Goal: Find specific page/section: Find specific page/section

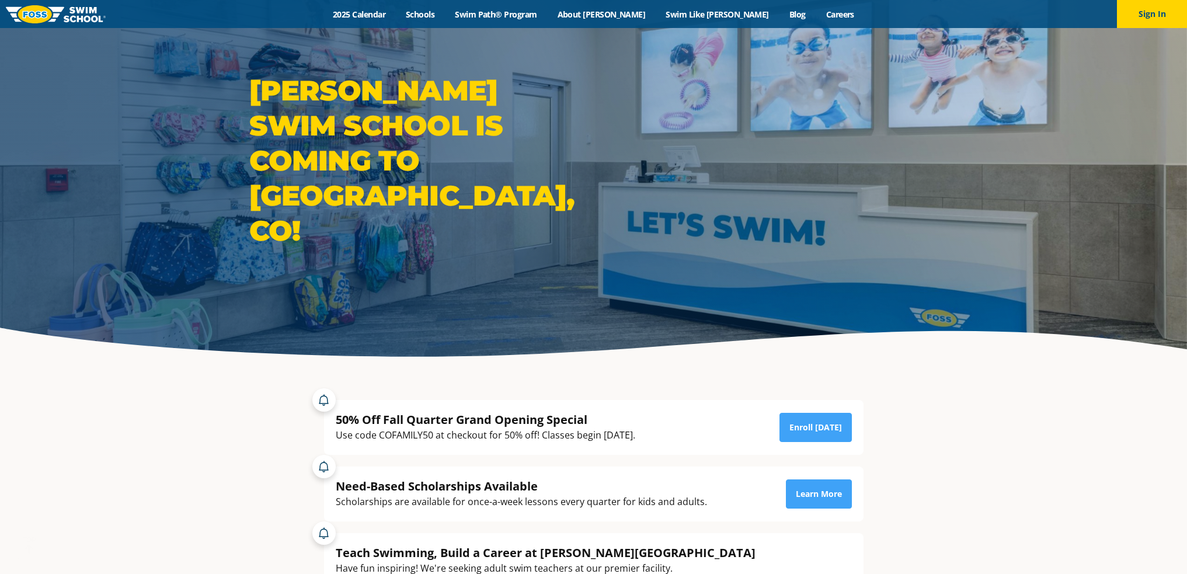
scroll to position [58, 0]
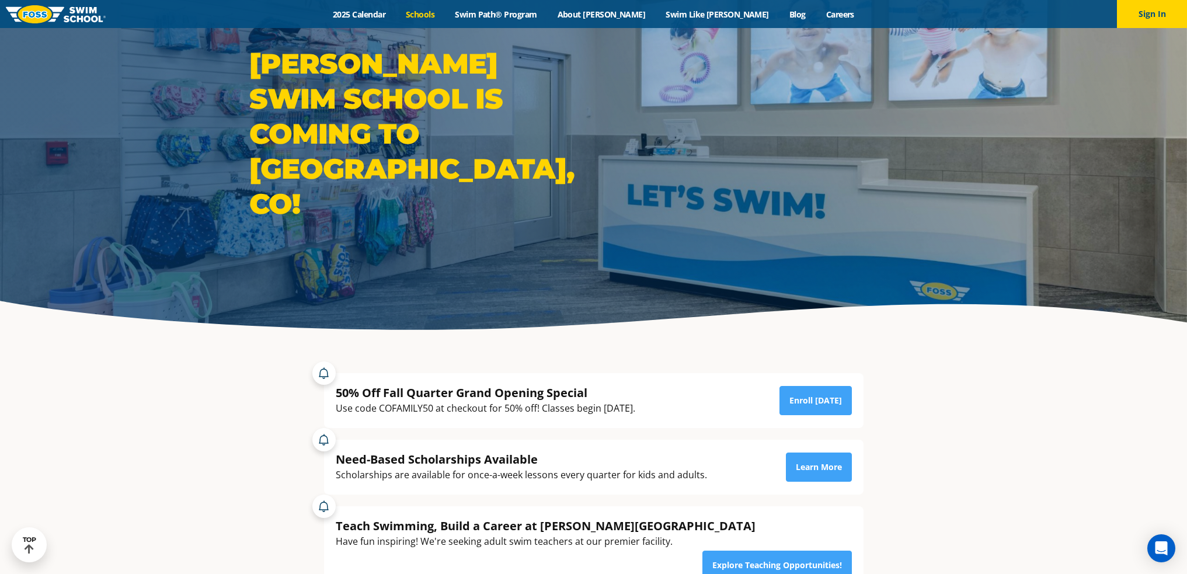
click at [445, 11] on link "Schools" at bounding box center [420, 14] width 49 height 11
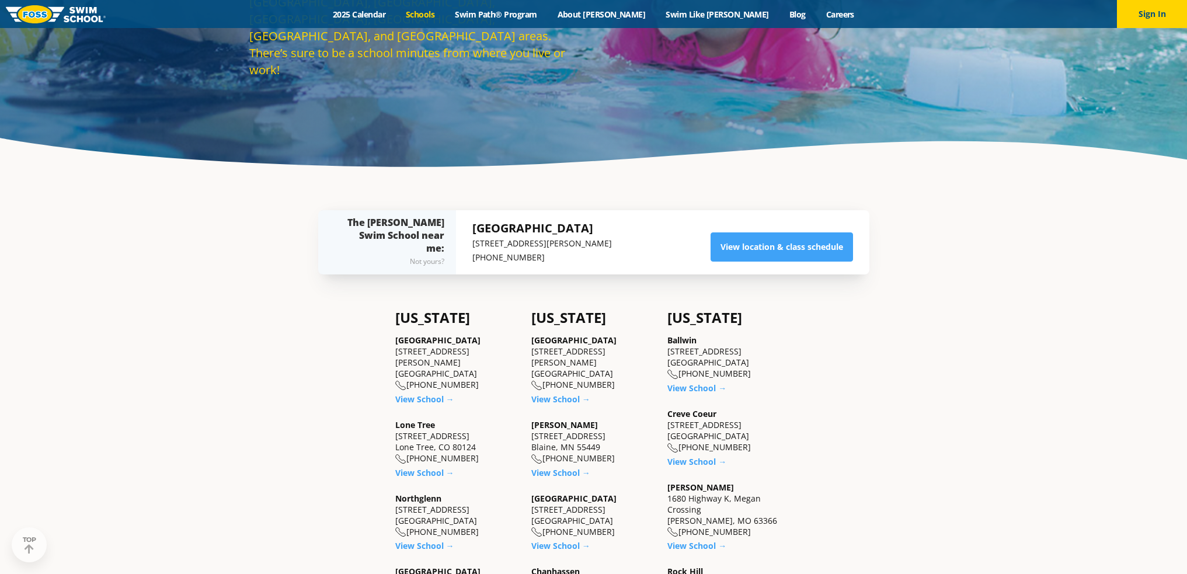
scroll to position [234, 0]
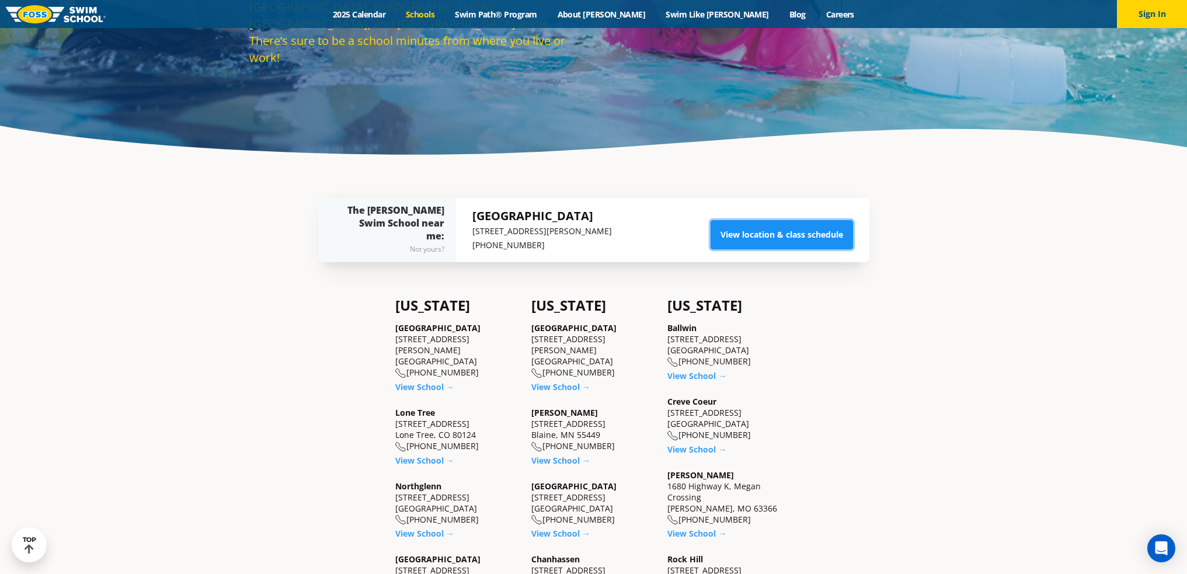
click at [754, 231] on link "View location & class schedule" at bounding box center [781, 234] width 142 height 29
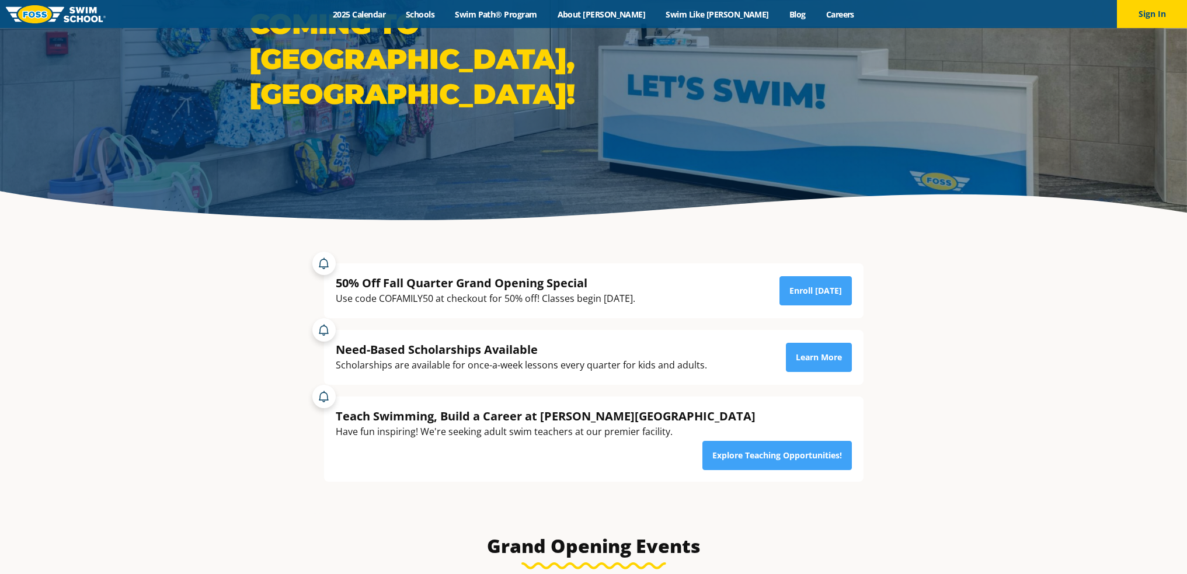
scroll to position [175, 0]
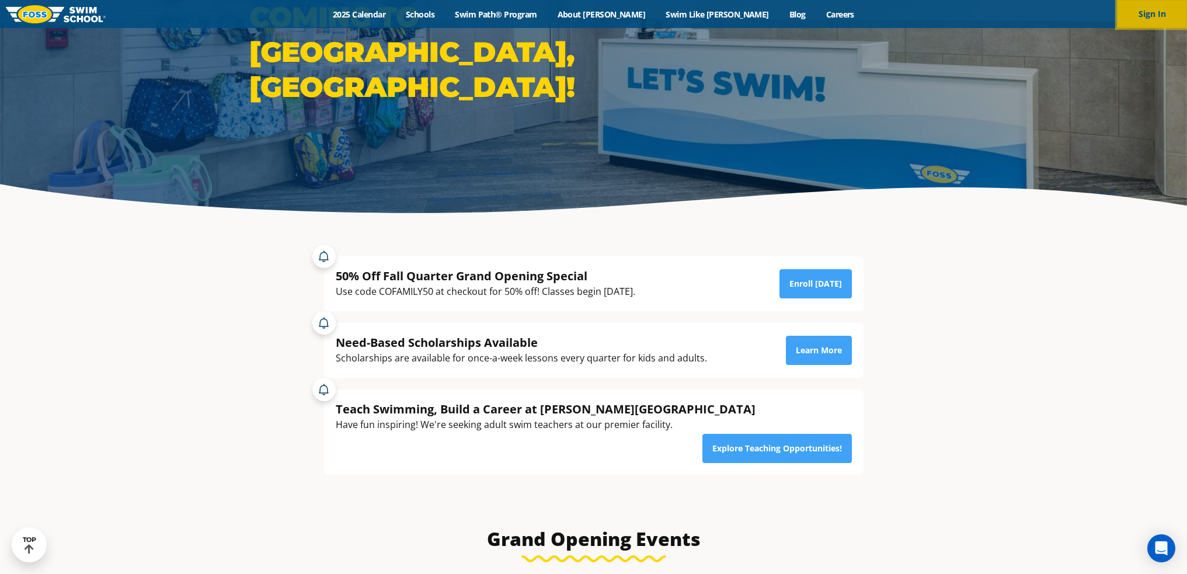
click at [1129, 6] on button "Sign In" at bounding box center [1152, 14] width 70 height 28
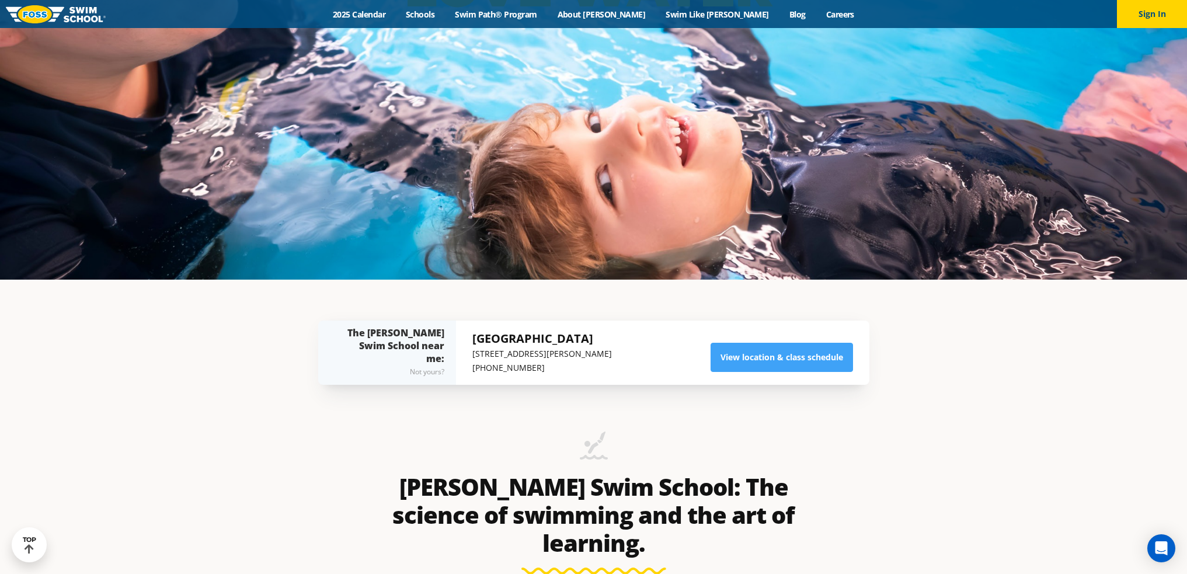
scroll to position [292, 0]
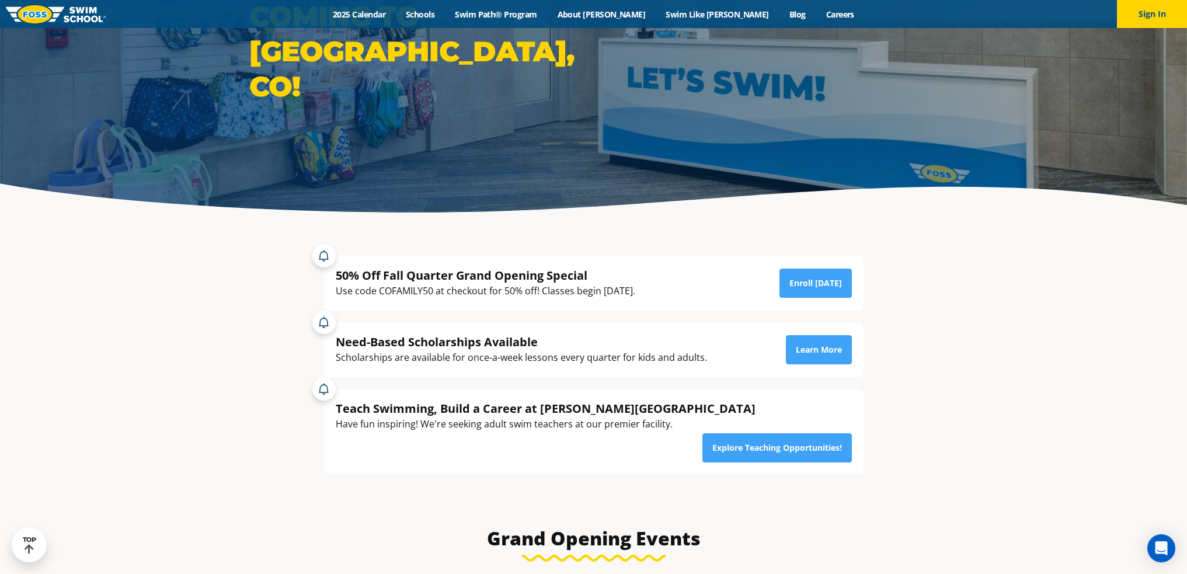
scroll to position [175, 0]
